Goal: Transaction & Acquisition: Purchase product/service

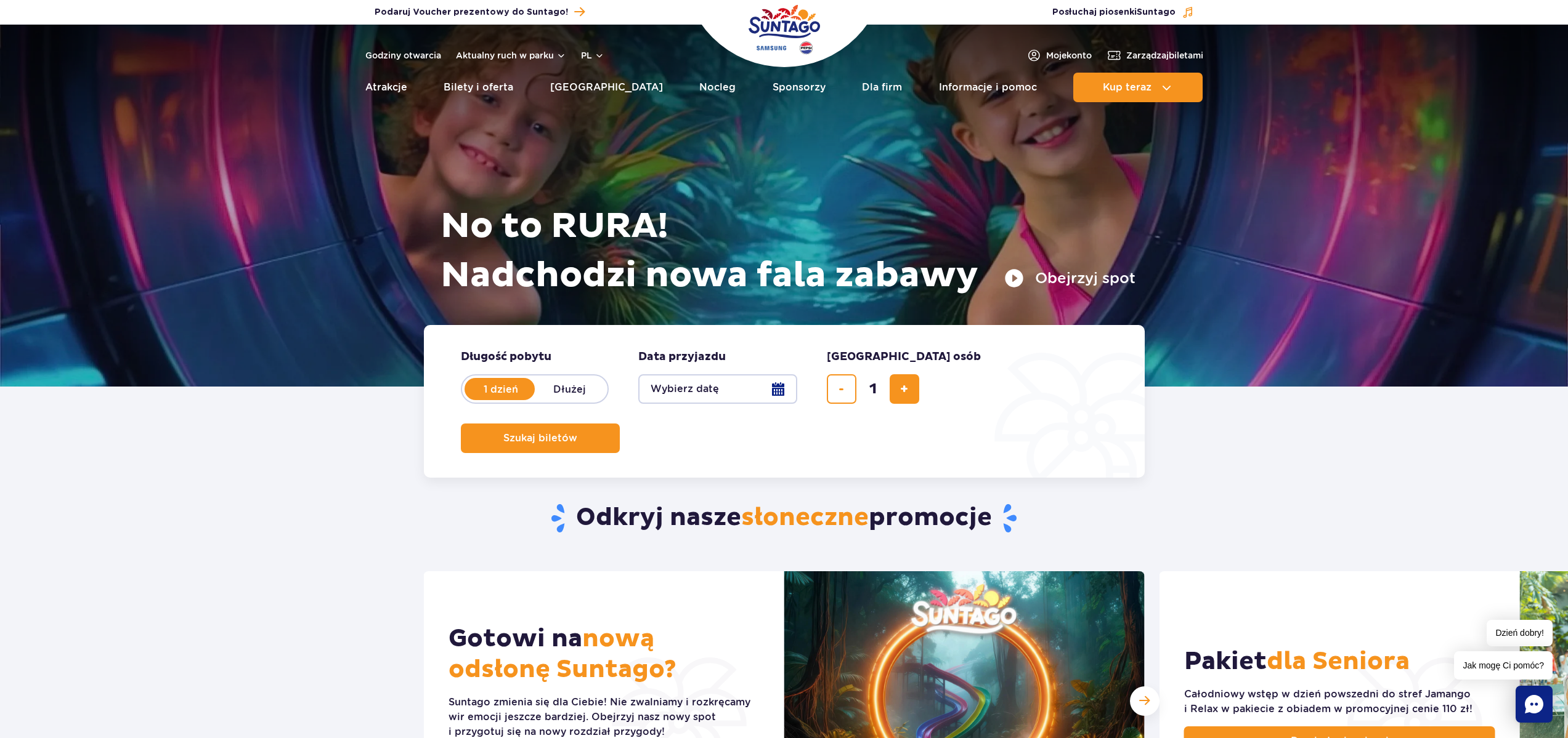
click at [571, 389] on label "Dłużej" at bounding box center [570, 389] width 70 height 26
click at [548, 400] on input "Dłużej" at bounding box center [541, 401] width 13 height 3
radio input "false"
radio input "true"
click at [496, 388] on label "1 dzień" at bounding box center [501, 389] width 70 height 26
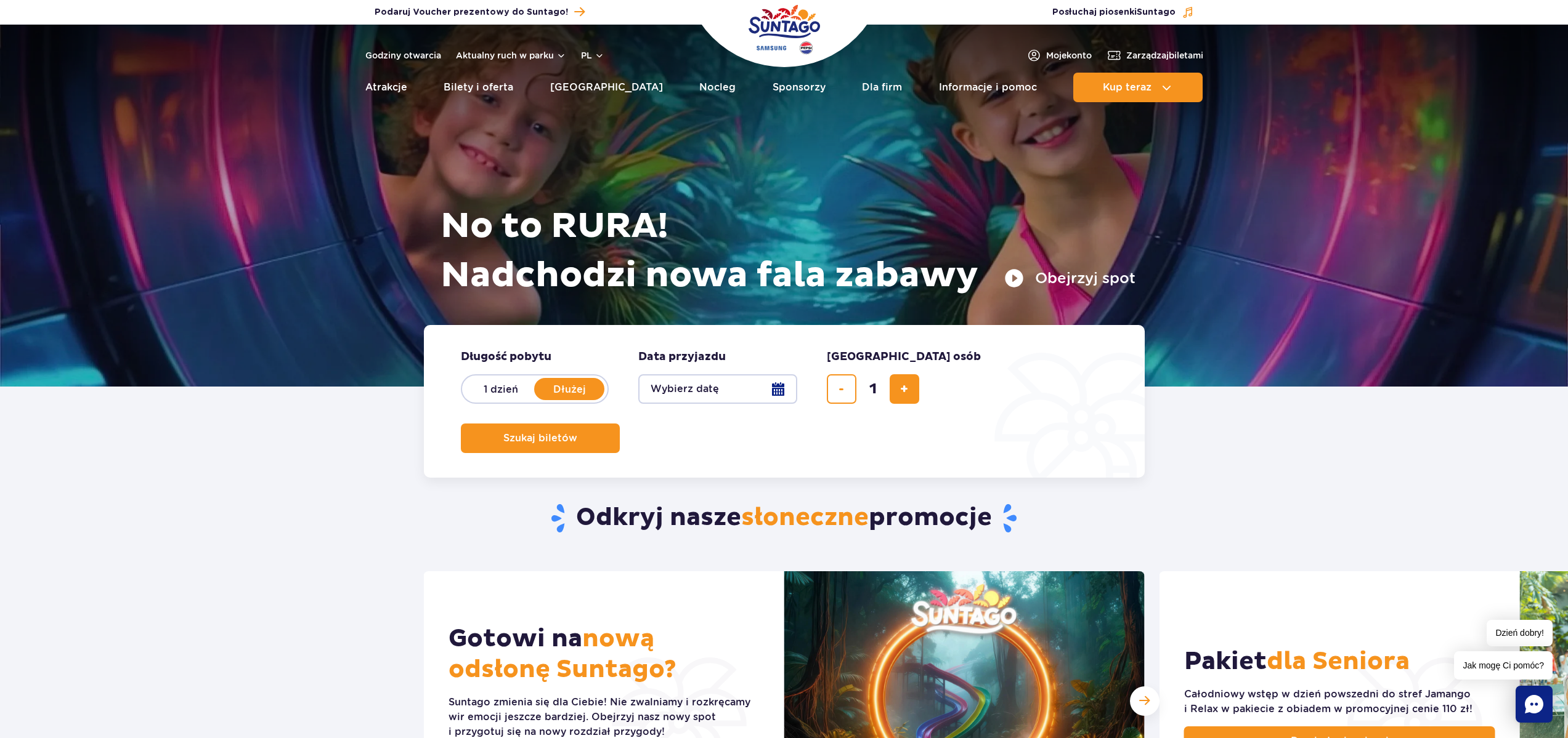
click at [479, 400] on input "1 dzień" at bounding box center [472, 401] width 13 height 3
radio input "true"
click at [789, 400] on button "Wybierz datę" at bounding box center [717, 389] width 159 height 30
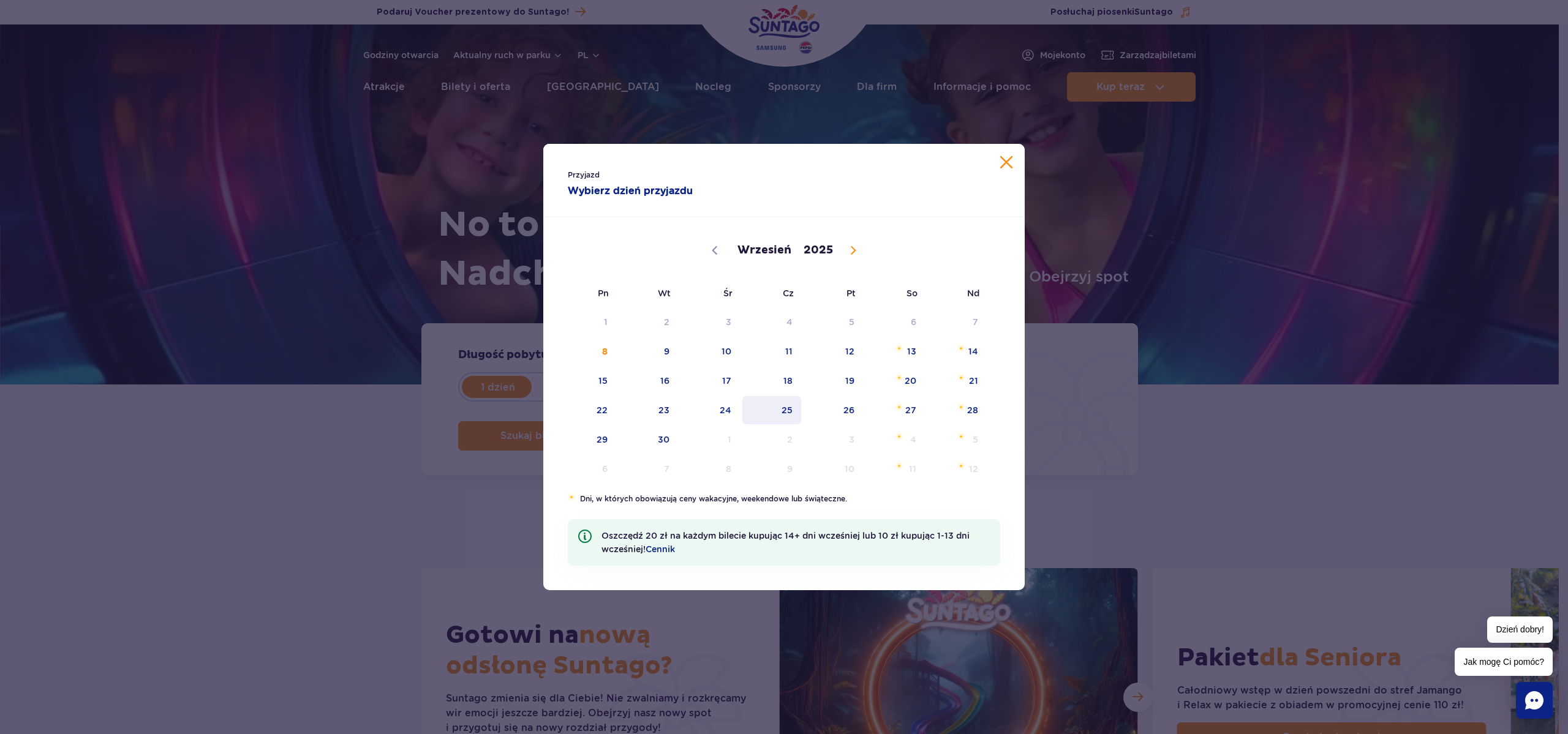
click at [779, 410] on span "25" at bounding box center [771, 410] width 62 height 28
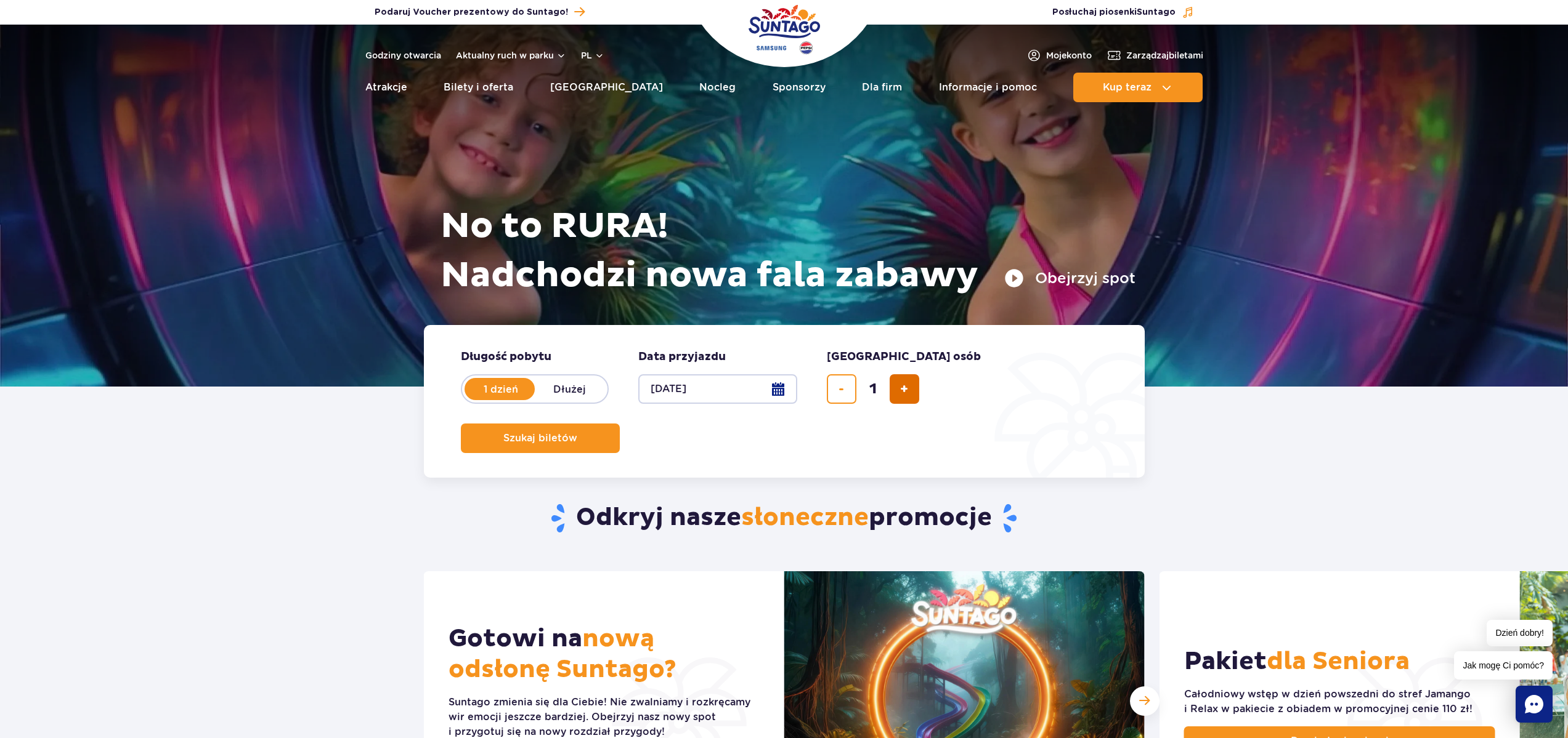
click at [915, 386] on button "dodaj bilet" at bounding box center [904, 389] width 30 height 30
click at [915, 388] on button "dodaj bilet" at bounding box center [904, 389] width 30 height 30
type input "4"
click at [619, 424] on button "Szukaj biletów" at bounding box center [540, 438] width 159 height 30
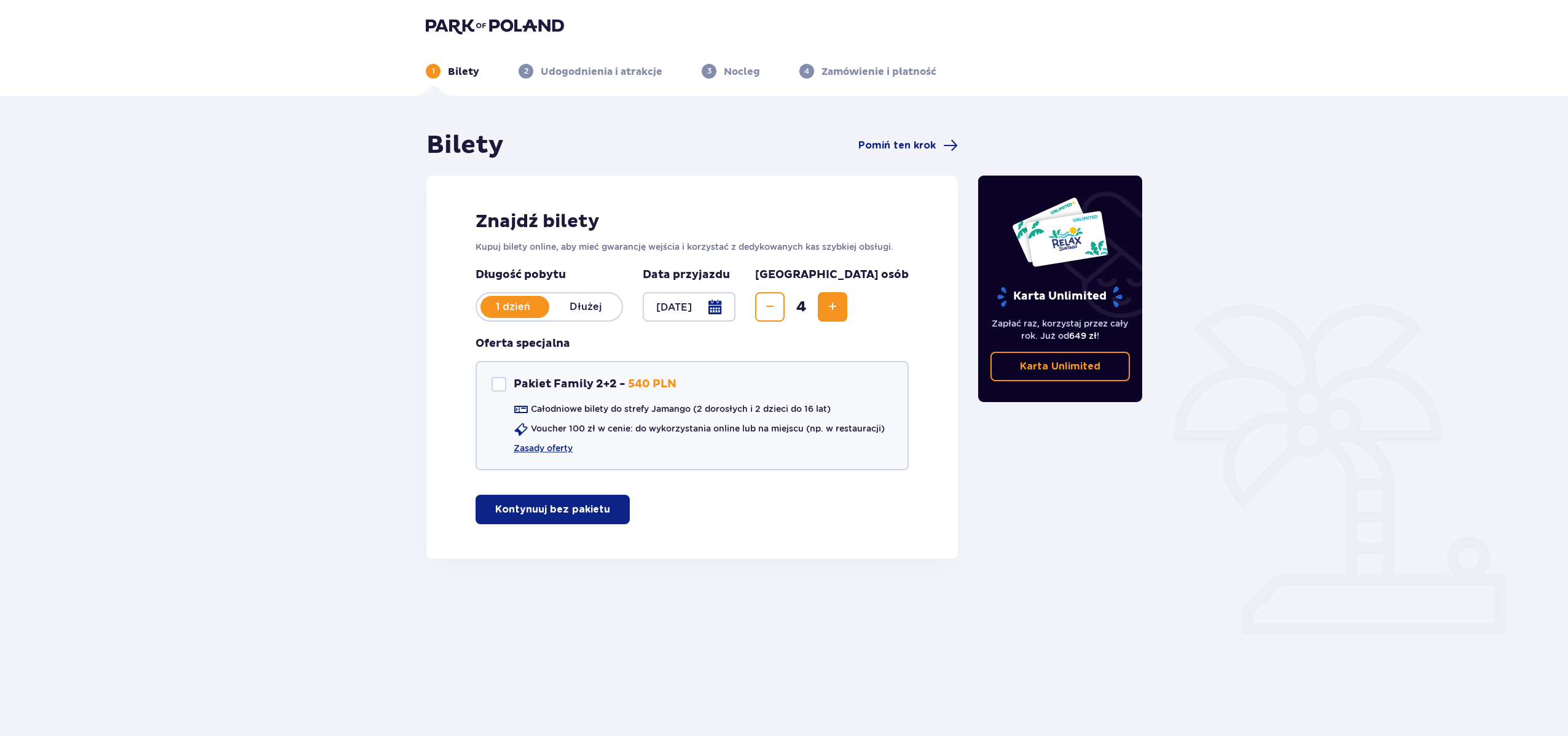
click at [407, 385] on div "Bilety Pomiń ten krok Znajdź bilety Kupuj bilety online, aby mieć gwarancję wej…" at bounding box center [784, 364] width 1568 height 537
click at [391, 378] on div "Bilety Pomiń ten krok Znajdź bilety Kupuj bilety online, aby mieć gwarancję wej…" at bounding box center [784, 364] width 1568 height 537
click at [552, 511] on p "Kontynuuj bez pakietu" at bounding box center [552, 510] width 115 height 13
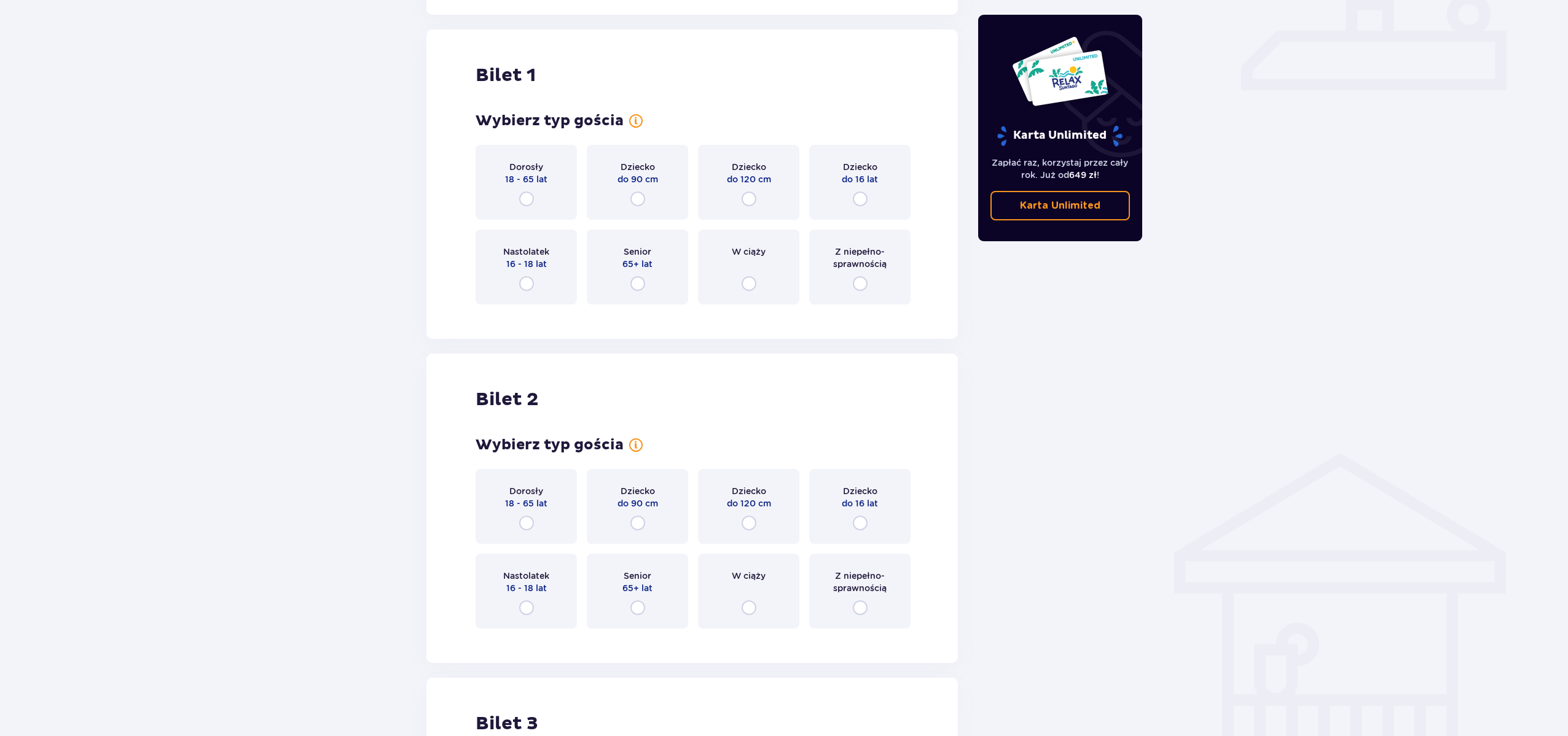
scroll to position [558, 0]
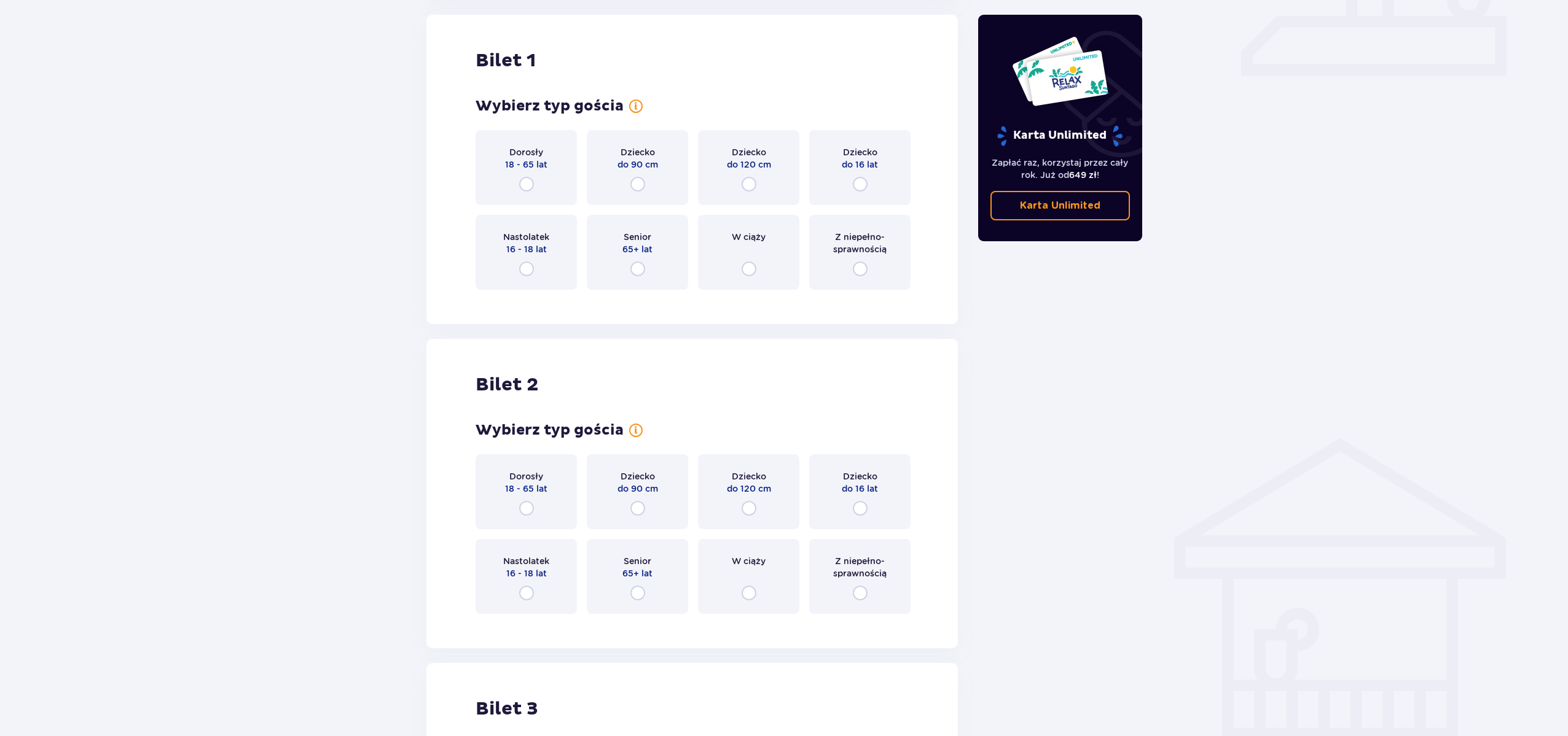
click at [335, 308] on div "Bilety Pomiń ten krok Znajdź bilety Kupuj bilety online, aby mieć gwarancję wej…" at bounding box center [784, 482] width 1568 height 1893
click at [525, 183] on input "radio" at bounding box center [526, 184] width 15 height 15
radio input "true"
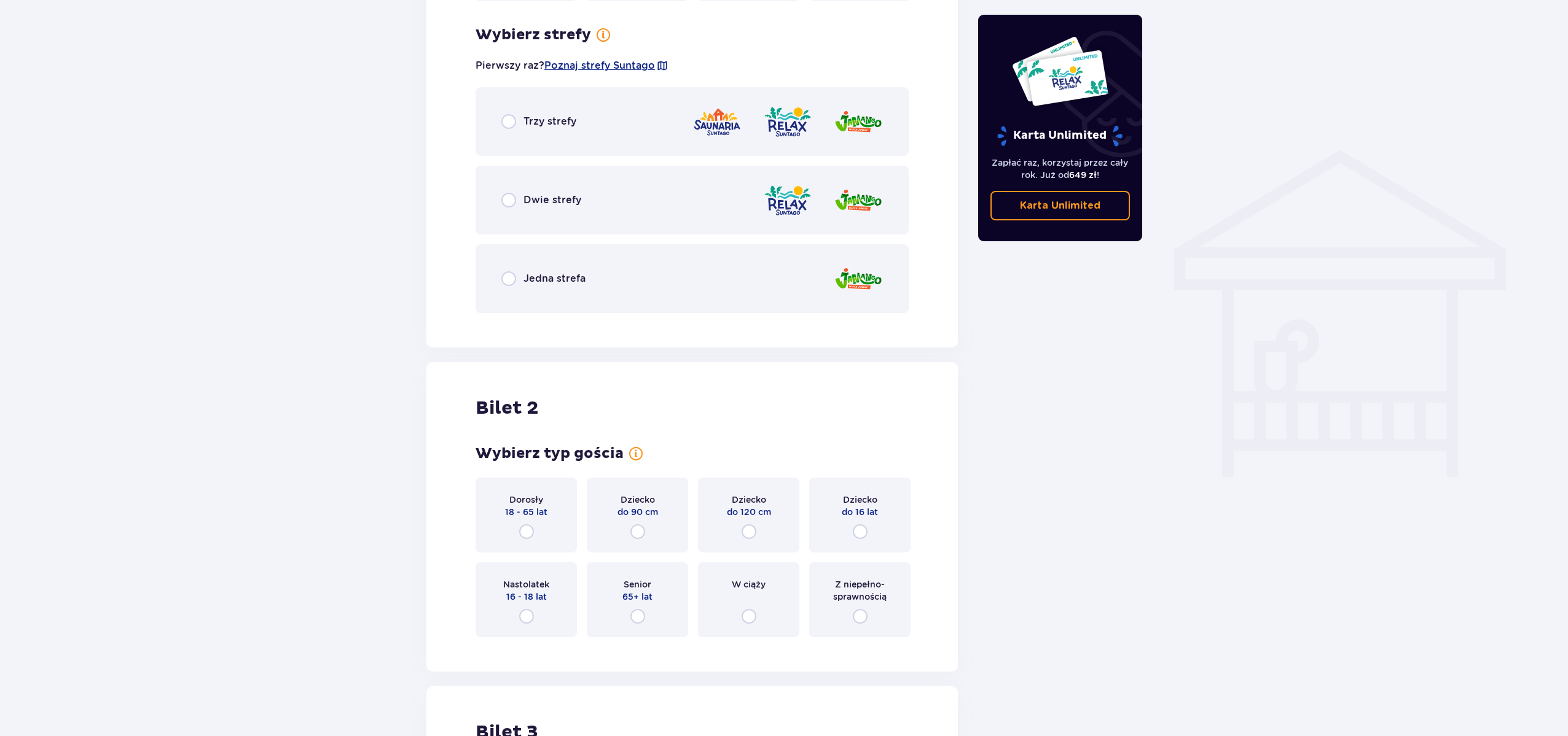
scroll to position [859, 0]
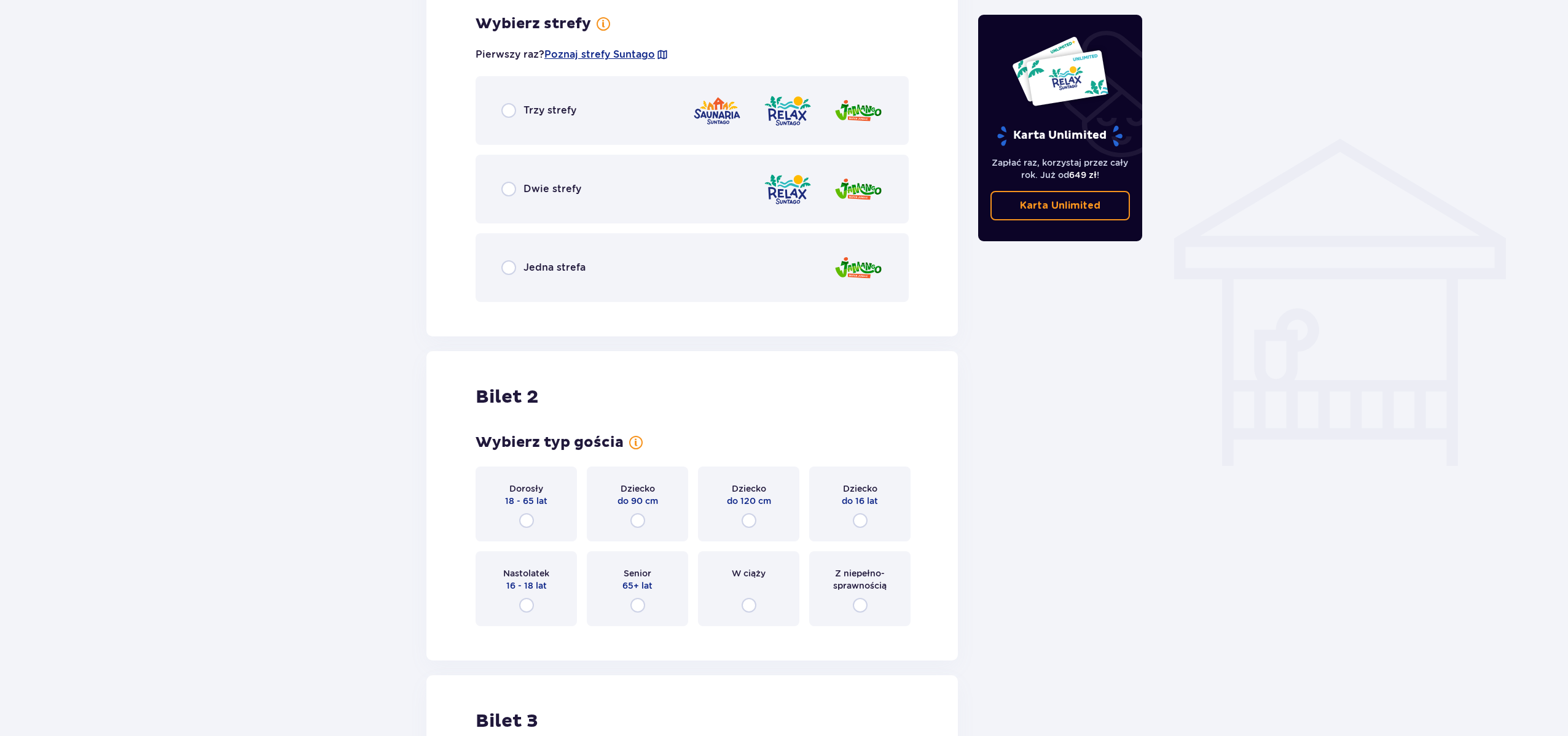
click at [355, 203] on div "Bilety Pomiń ten krok Znajdź bilety Kupuj bilety online, aby mieć gwarancję wej…" at bounding box center [784, 339] width 1568 height 2204
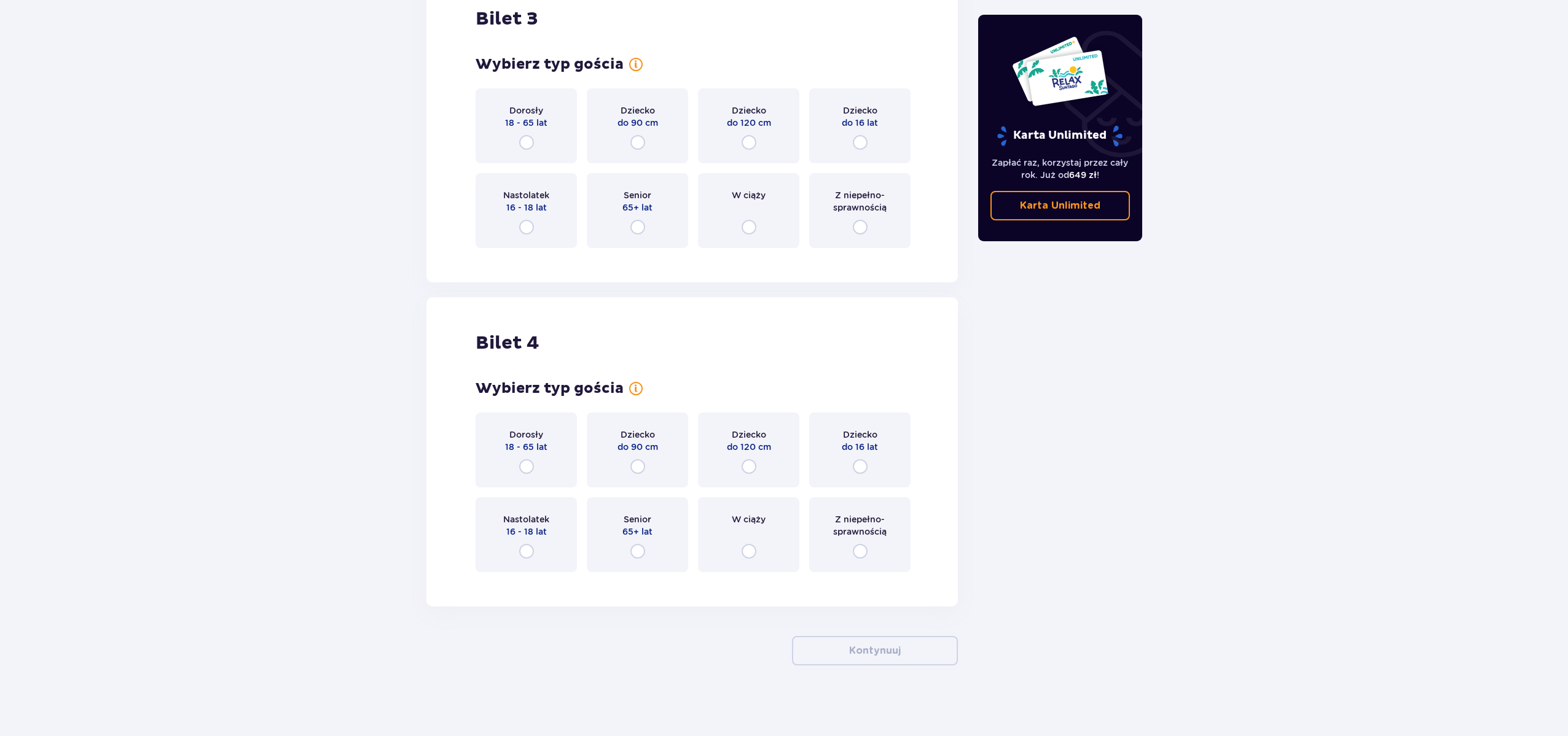
scroll to position [1564, 0]
